Goal: Navigation & Orientation: Find specific page/section

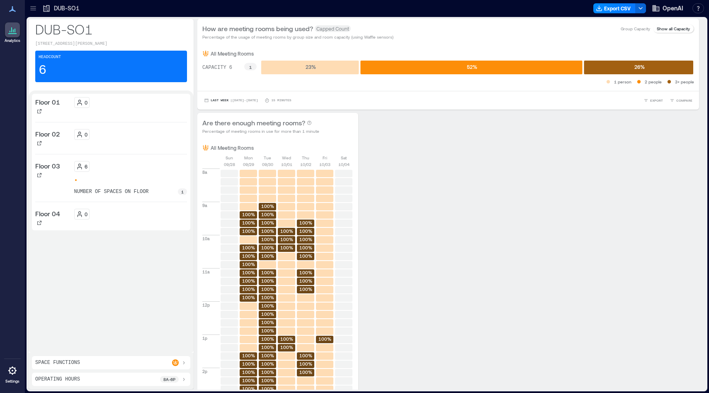
click at [9, 31] on icon at bounding box center [12, 30] width 10 height 10
click at [9, 30] on icon at bounding box center [12, 30] width 10 height 10
click at [34, 8] on icon at bounding box center [33, 8] width 8 height 8
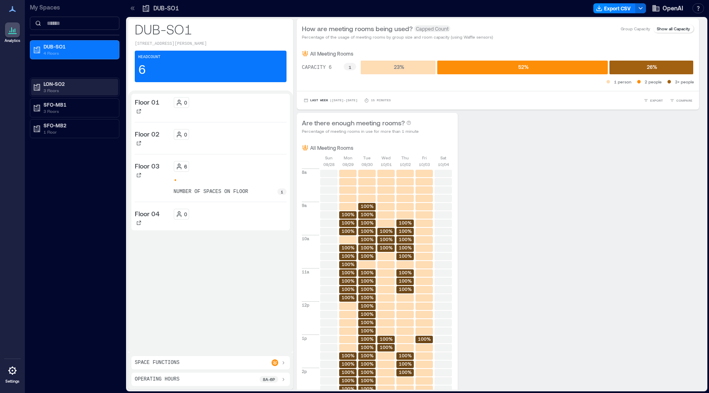
click at [58, 88] on p "3 Floors" at bounding box center [79, 90] width 70 height 7
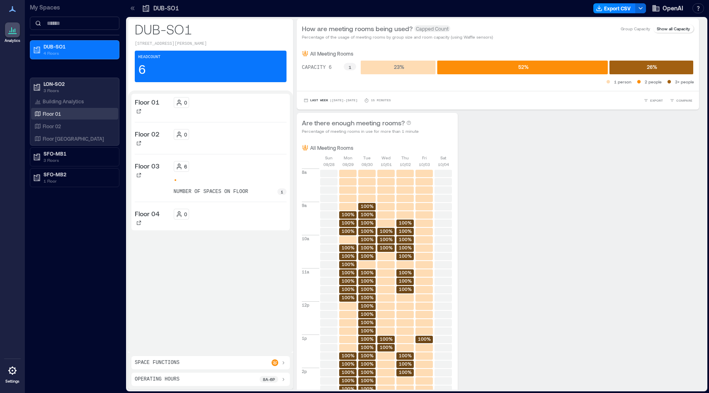
click at [61, 113] on p "Floor 01" at bounding box center [52, 113] width 18 height 7
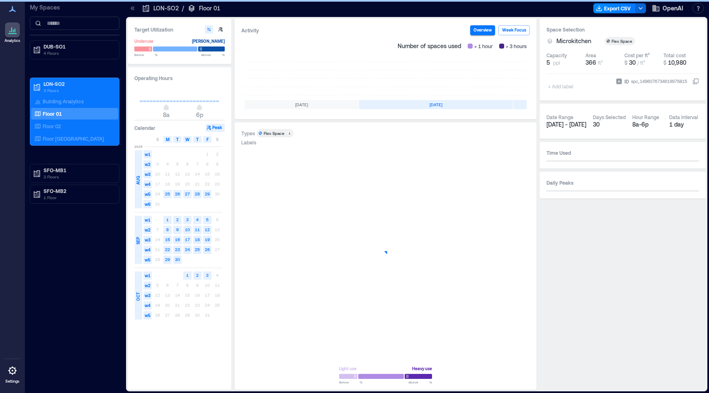
scroll to position [0, 166]
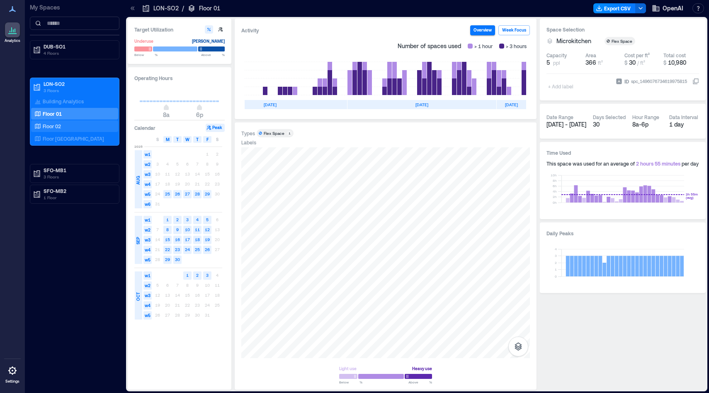
click at [62, 128] on div "Floor 02" at bounding box center [73, 126] width 80 height 8
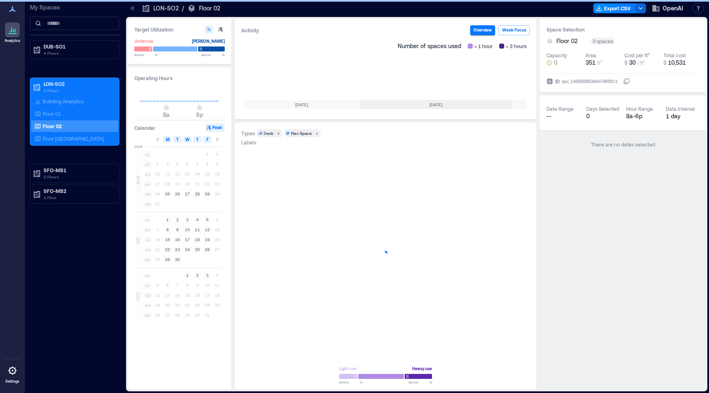
scroll to position [0, 166]
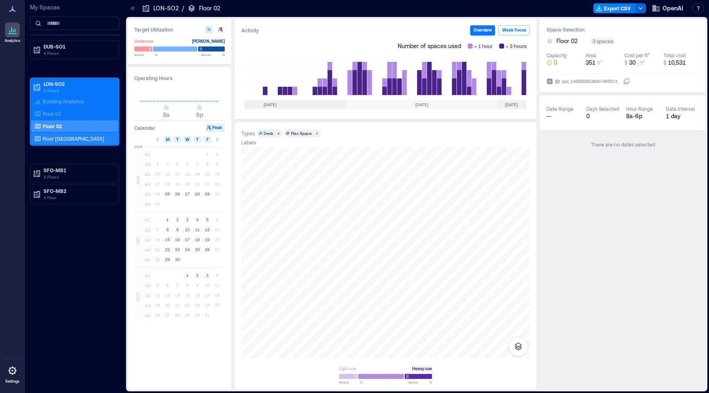
click at [65, 139] on p "Floor [GEOGRAPHIC_DATA]" at bounding box center [73, 138] width 61 height 7
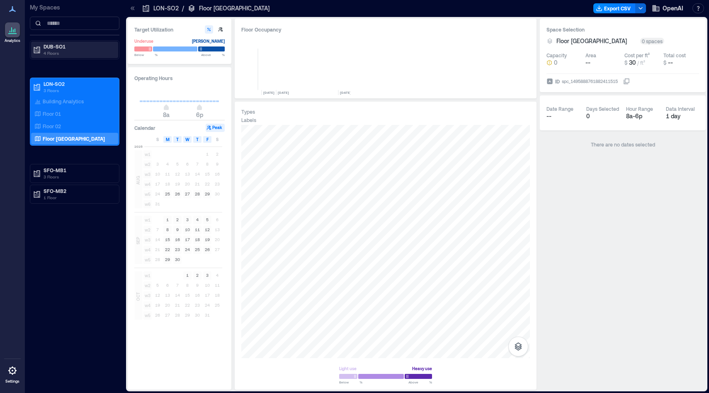
click at [66, 44] on p "DUB-SO1" at bounding box center [79, 46] width 70 height 7
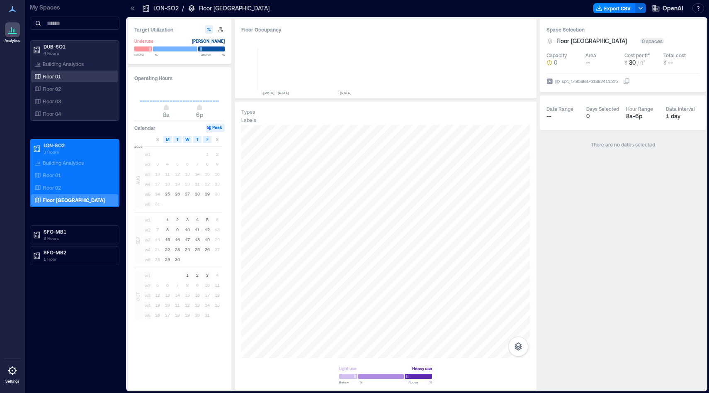
click at [64, 76] on div "Floor 01" at bounding box center [73, 76] width 80 height 8
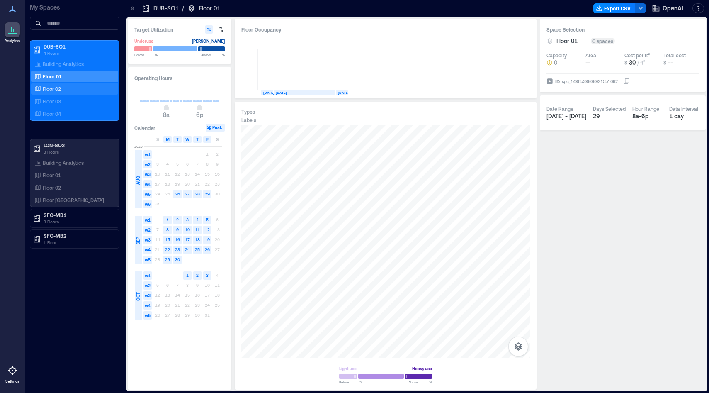
click at [63, 88] on div "Floor 02" at bounding box center [73, 89] width 80 height 8
click at [63, 98] on div "Floor 03" at bounding box center [73, 101] width 80 height 8
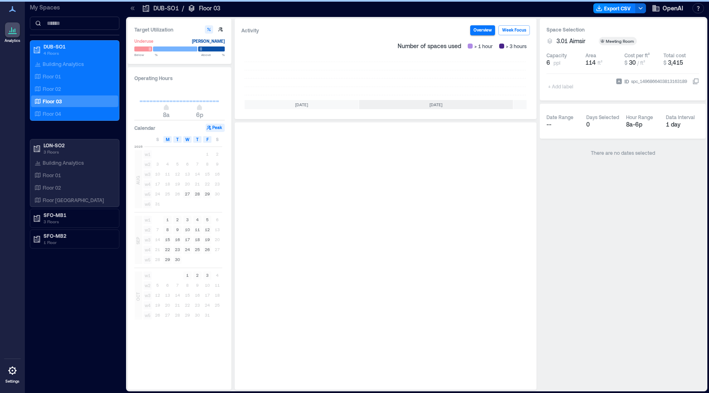
scroll to position [0, 166]
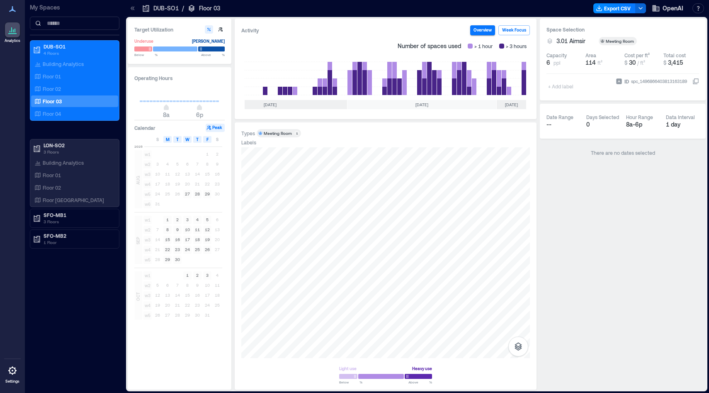
click at [8, 373] on icon at bounding box center [12, 370] width 10 height 10
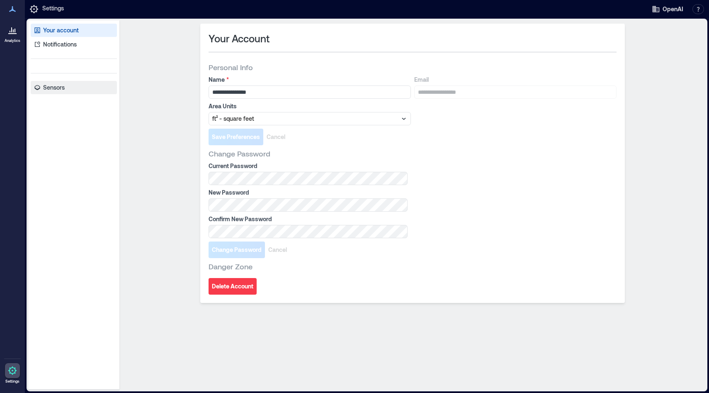
click at [73, 88] on link "Sensors" at bounding box center [74, 87] width 86 height 13
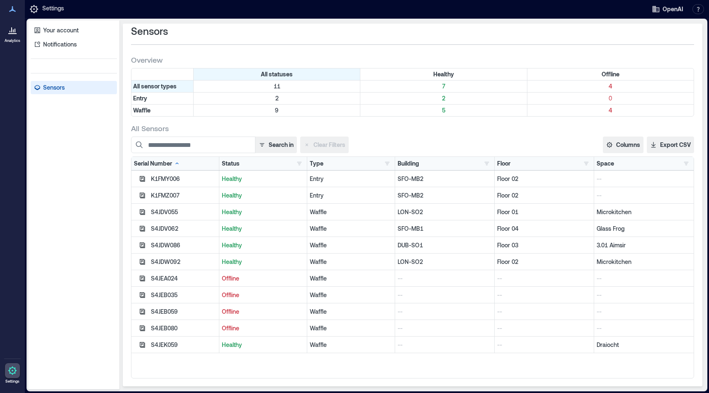
scroll to position [8, 0]
click at [413, 214] on p "LON-SO2" at bounding box center [445, 211] width 94 height 8
click at [143, 228] on icon "button" at bounding box center [142, 228] width 7 height 7
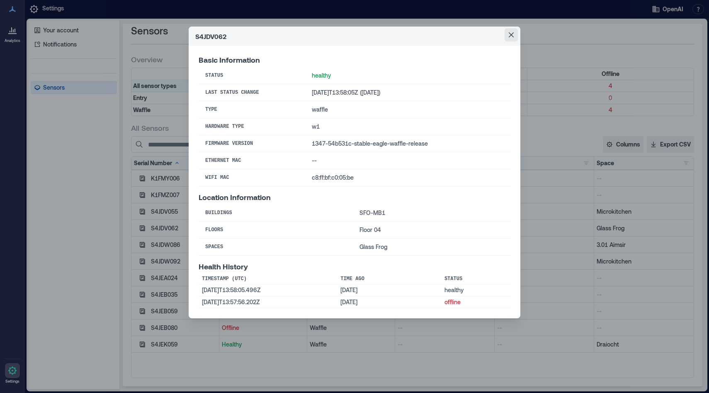
click at [514, 38] on button "Close" at bounding box center [511, 34] width 13 height 13
